Goal: Task Accomplishment & Management: Manage account settings

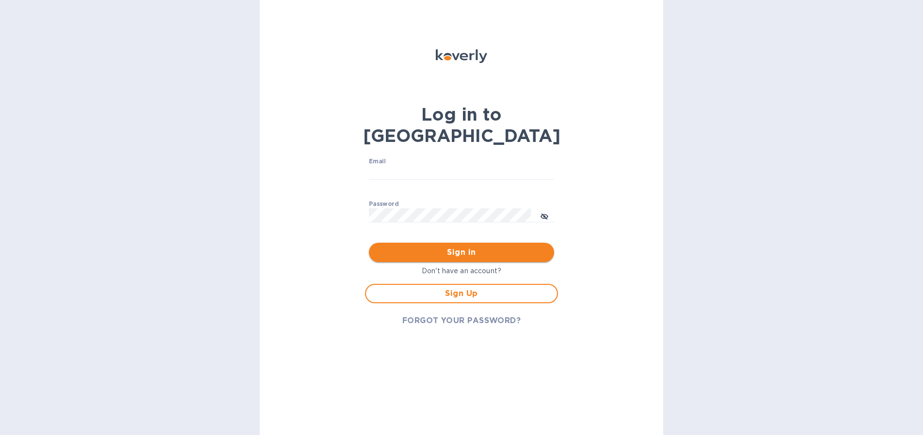
type input "[EMAIL_ADDRESS][DOMAIN_NAME]"
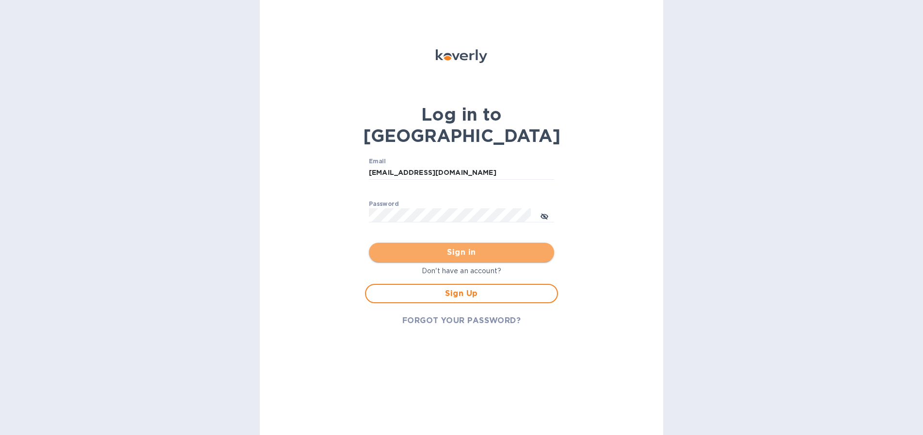
click at [473, 247] on span "Sign in" at bounding box center [462, 253] width 170 height 12
